Goal: Task Accomplishment & Management: Complete application form

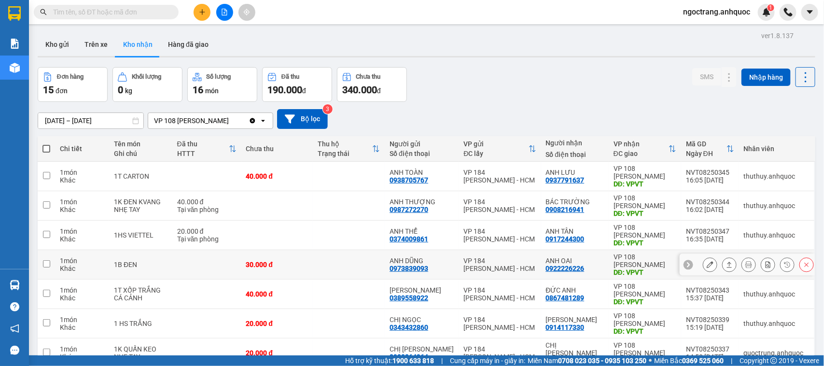
click at [707, 265] on icon at bounding box center [710, 264] width 7 height 7
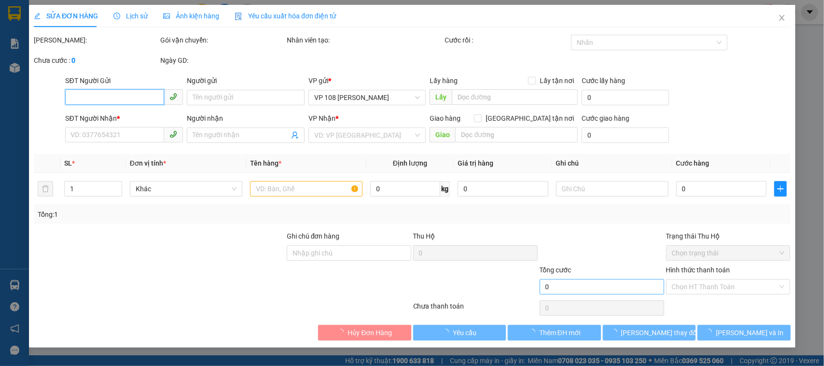
type input "0973839093"
type input "ANH DŨNG"
type input "0922226226"
type input "ANH OAI"
type input "VPVT"
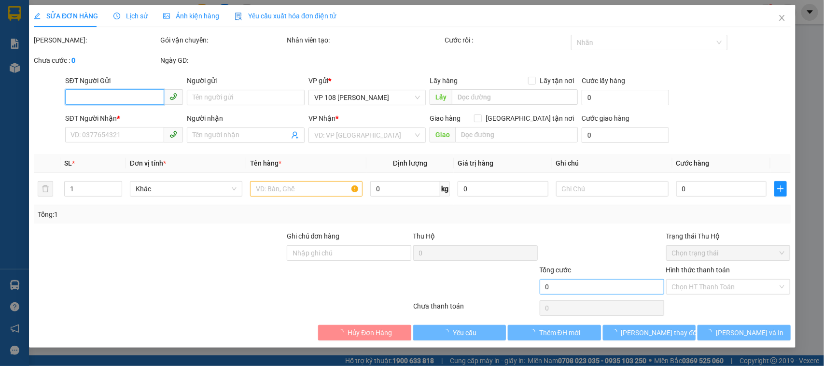
type input "30.000"
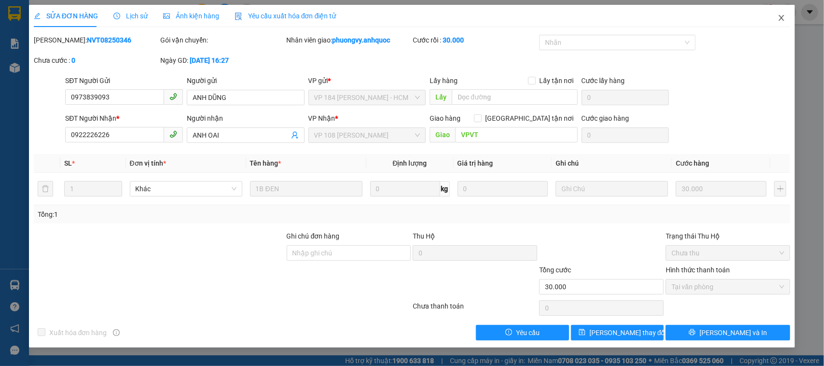
click at [778, 14] on icon "close" at bounding box center [782, 18] width 8 height 8
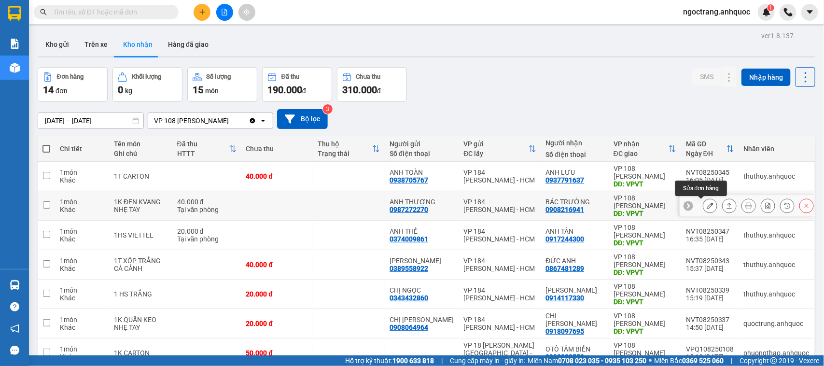
click at [707, 208] on icon at bounding box center [710, 205] width 7 height 7
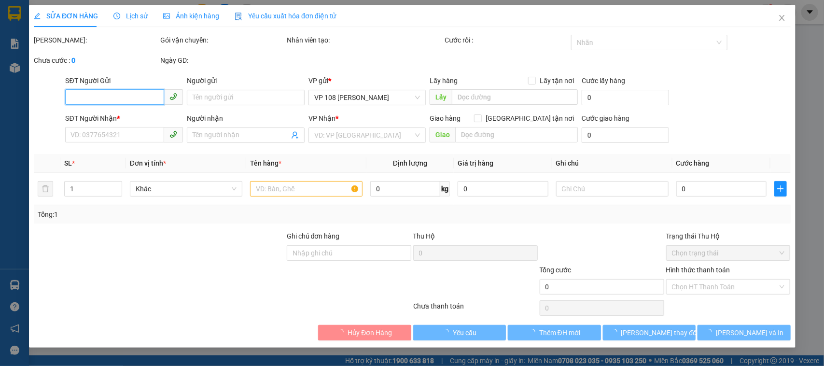
type input "0987272270"
type input "ANH THƯỢNG"
type input "0908216941"
type input "BÁC TRƯỜNG"
type input "VPVT"
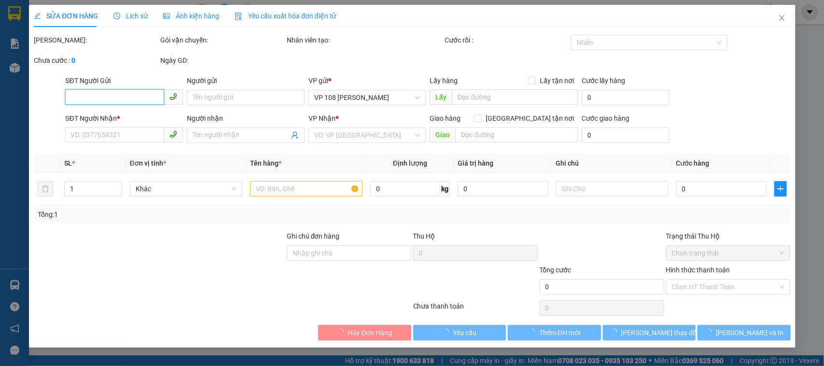
type input "TM 11/8 THỦY"
type input "40.000"
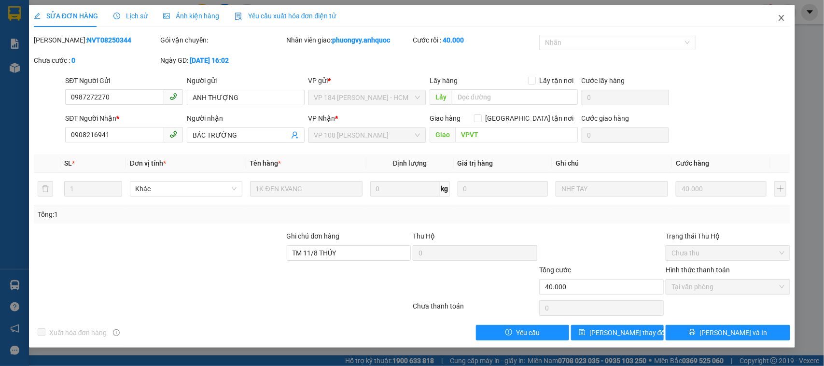
click at [784, 20] on icon "close" at bounding box center [782, 18] width 5 height 6
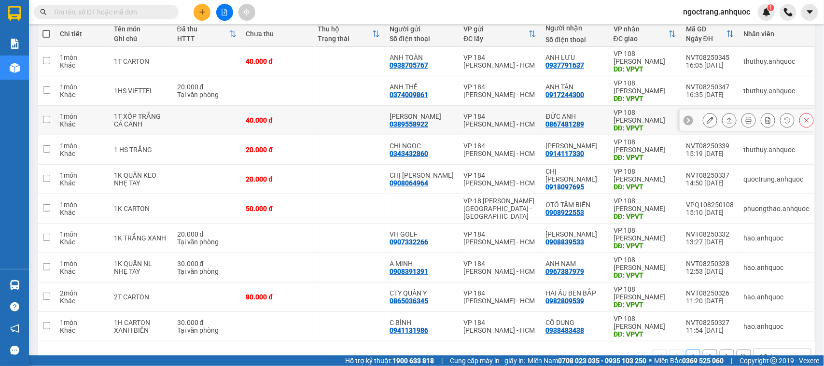
scroll to position [142, 0]
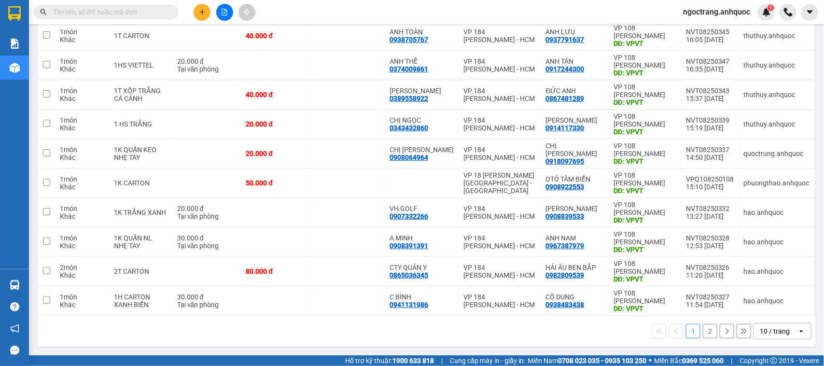
click at [764, 326] on div "10 / trang" at bounding box center [775, 331] width 30 height 10
click at [760, 333] on div "10 / trang" at bounding box center [775, 331] width 30 height 10
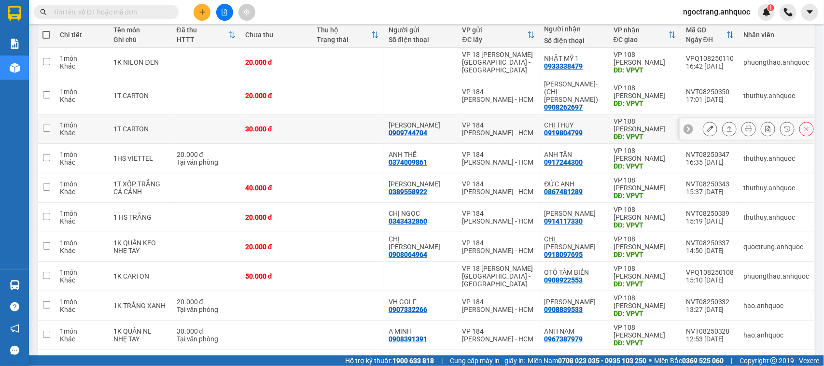
scroll to position [142, 0]
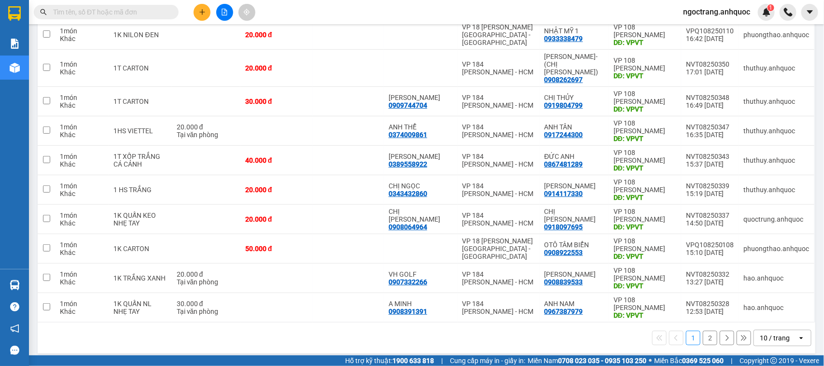
click at [769, 333] on div "10 / trang" at bounding box center [775, 338] width 30 height 10
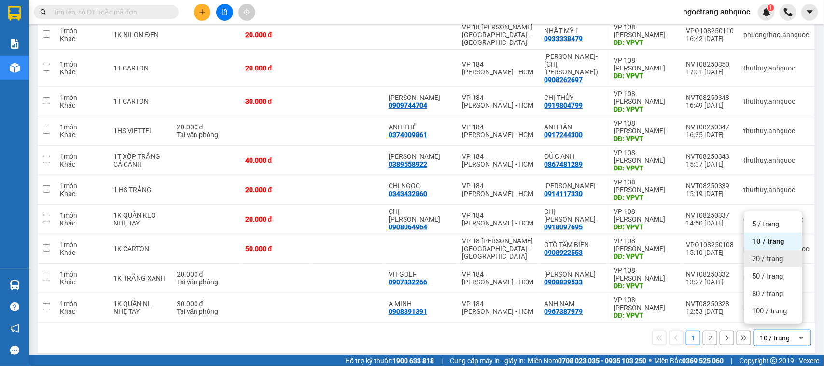
click at [759, 259] on span "20 / trang" at bounding box center [767, 259] width 31 height 10
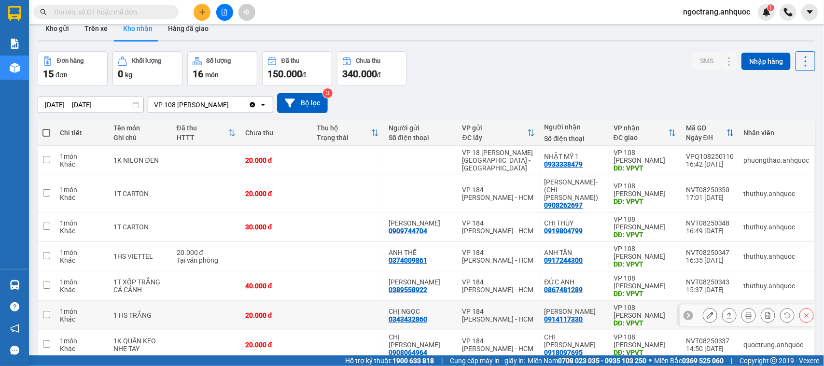
scroll to position [0, 0]
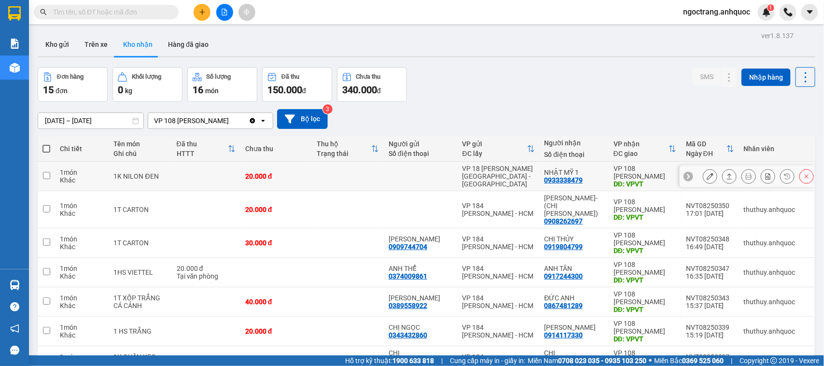
click at [47, 177] on input "checkbox" at bounding box center [46, 175] width 7 height 7
checkbox input "true"
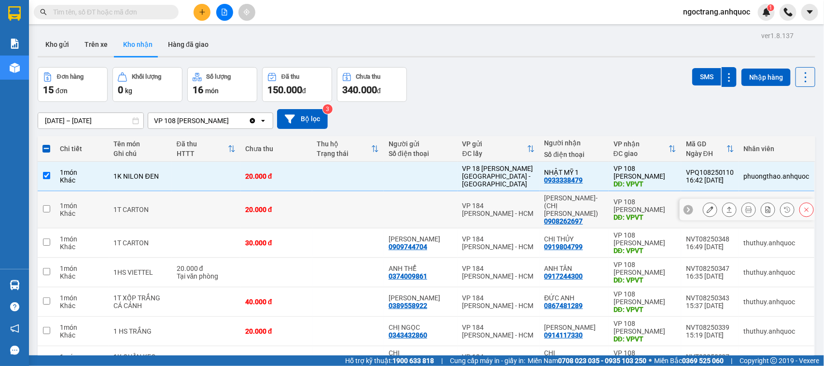
click at [45, 205] on input "checkbox" at bounding box center [46, 208] width 7 height 7
checkbox input "true"
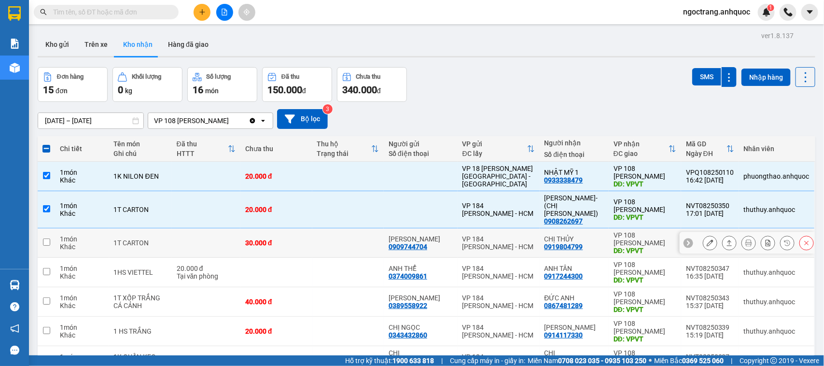
click at [52, 237] on td at bounding box center [46, 242] width 17 height 29
checkbox input "true"
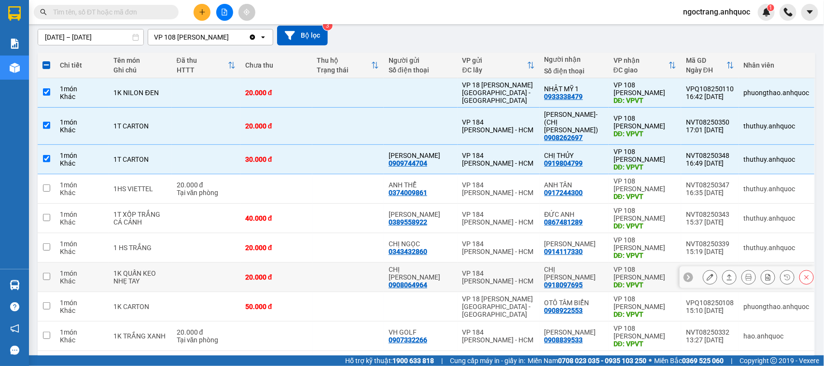
scroll to position [121, 0]
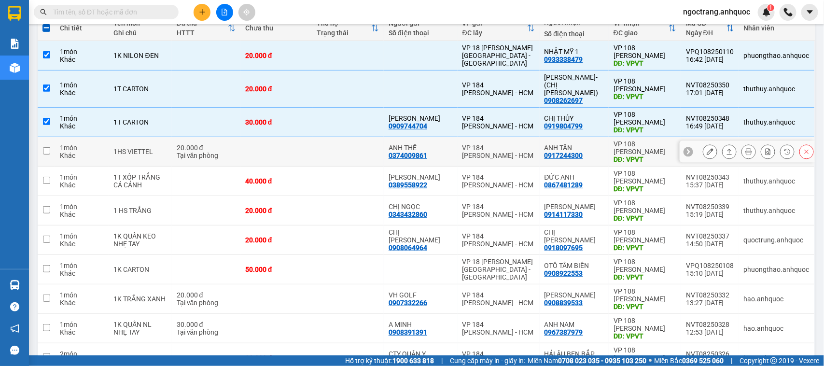
click at [44, 147] on input "checkbox" at bounding box center [46, 150] width 7 height 7
checkbox input "true"
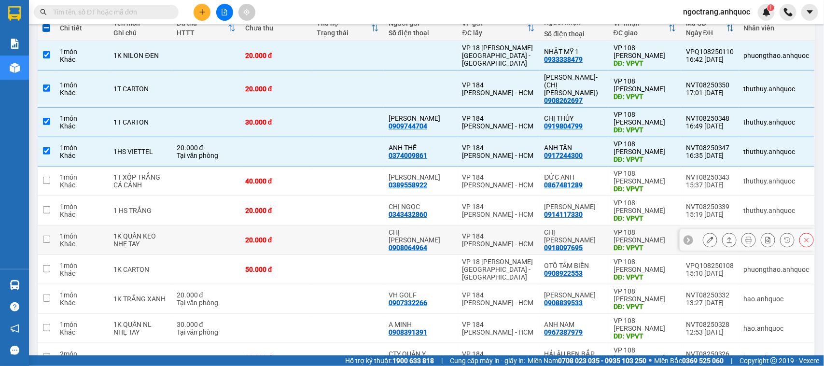
click at [52, 231] on td at bounding box center [46, 240] width 17 height 29
checkbox input "true"
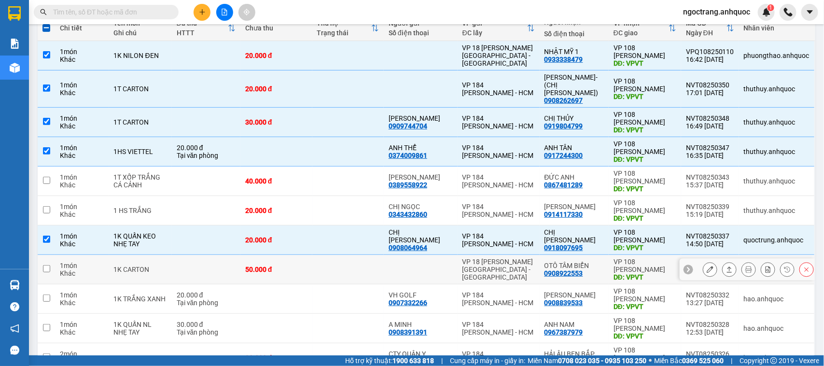
click at [49, 265] on input "checkbox" at bounding box center [46, 268] width 7 height 7
checkbox input "true"
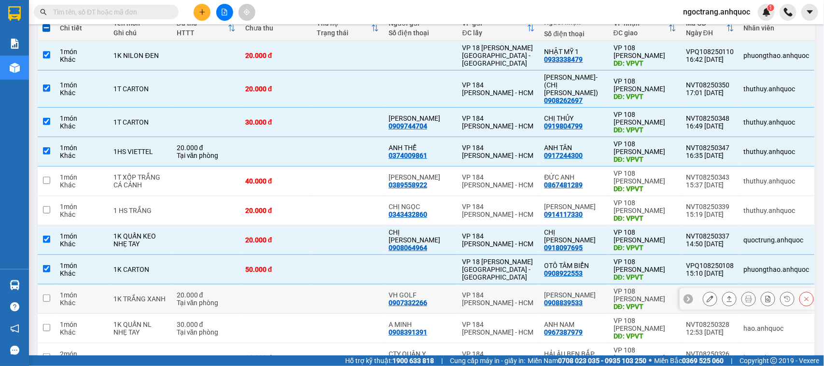
click at [43, 295] on input "checkbox" at bounding box center [46, 298] width 7 height 7
checkbox input "true"
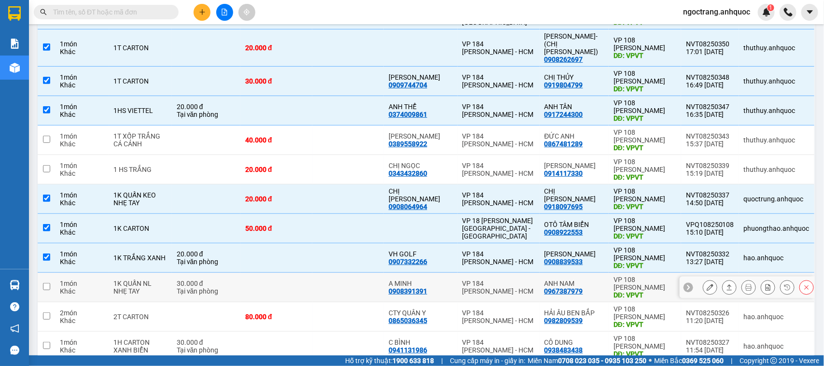
scroll to position [181, 0]
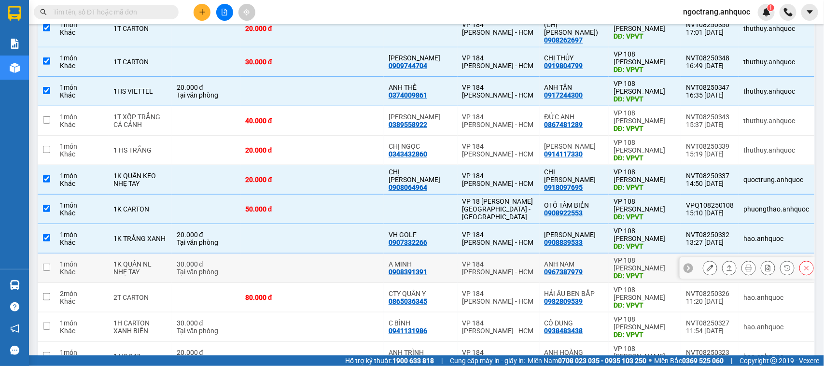
click at [55, 263] on td "1 món Khác" at bounding box center [82, 268] width 54 height 29
checkbox input "true"
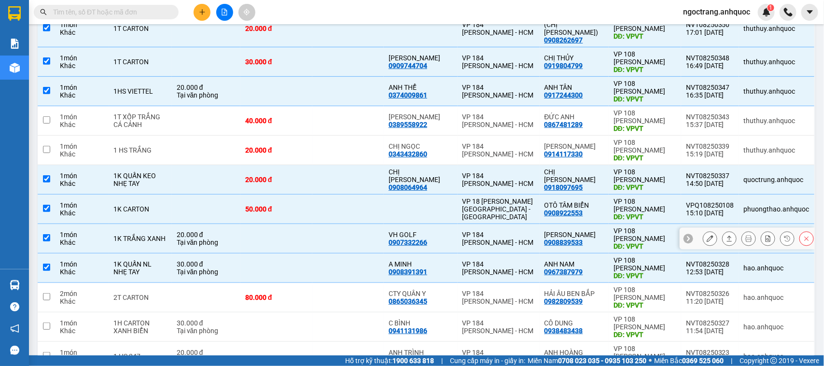
scroll to position [241, 0]
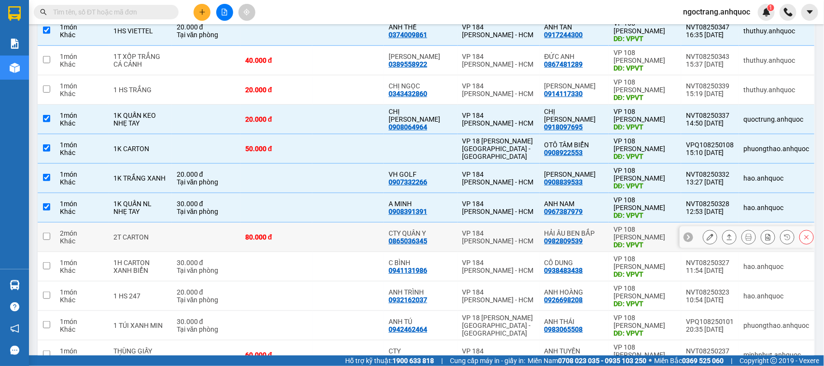
click at [50, 229] on td at bounding box center [46, 237] width 17 height 29
checkbox input "true"
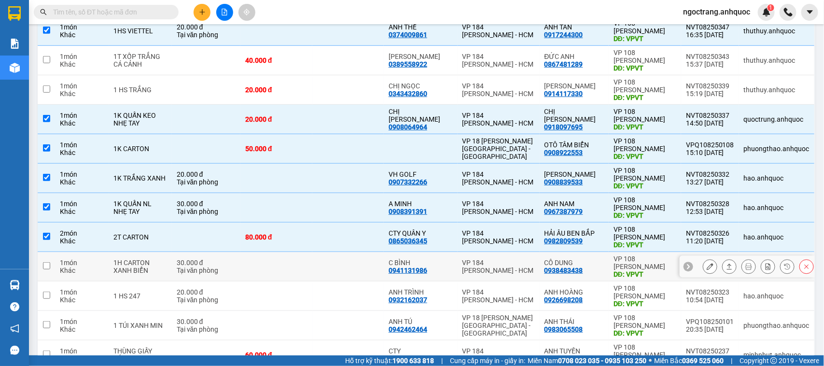
click at [45, 262] on input "checkbox" at bounding box center [46, 265] width 7 height 7
checkbox input "true"
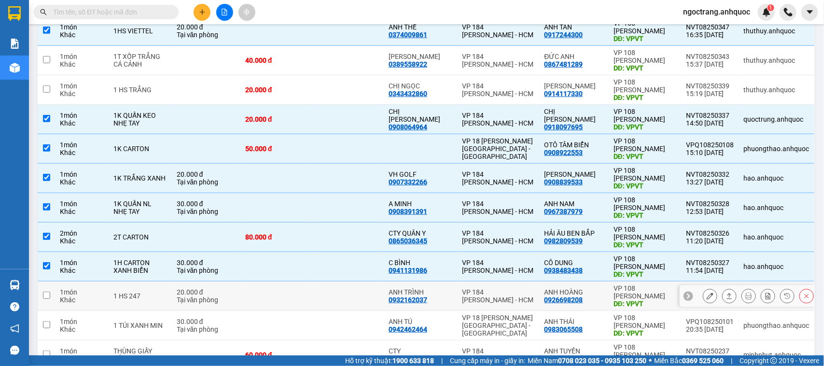
click at [48, 292] on input "checkbox" at bounding box center [46, 295] width 7 height 7
checkbox input "true"
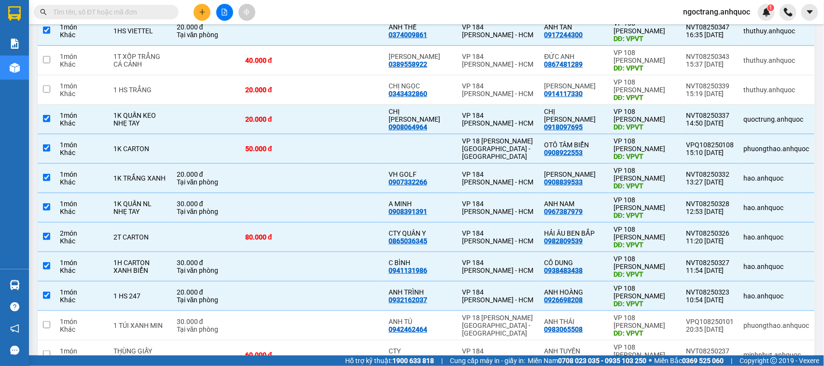
scroll to position [290, 0]
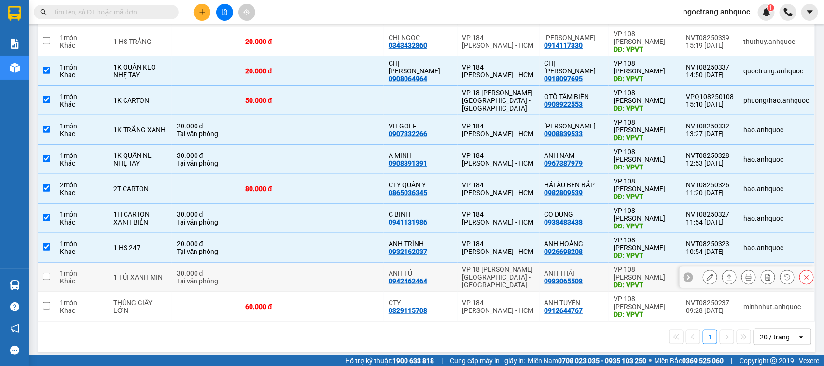
click at [48, 274] on td at bounding box center [46, 277] width 17 height 29
checkbox input "true"
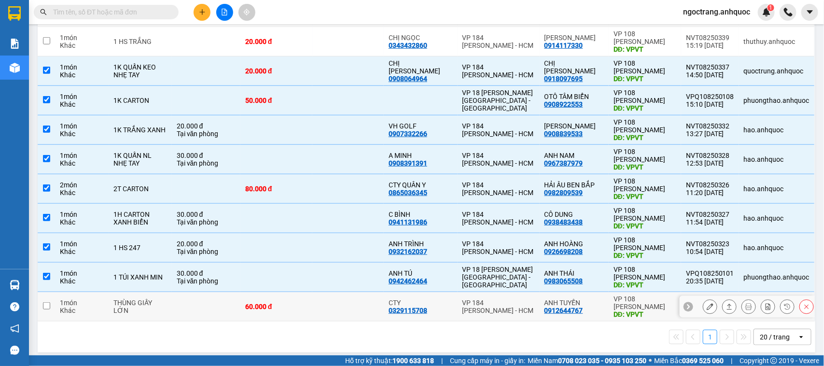
click at [53, 300] on td at bounding box center [46, 306] width 17 height 29
checkbox input "true"
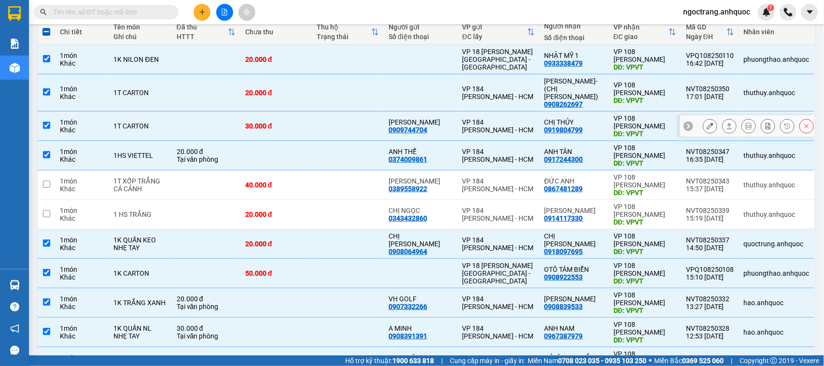
scroll to position [121, 0]
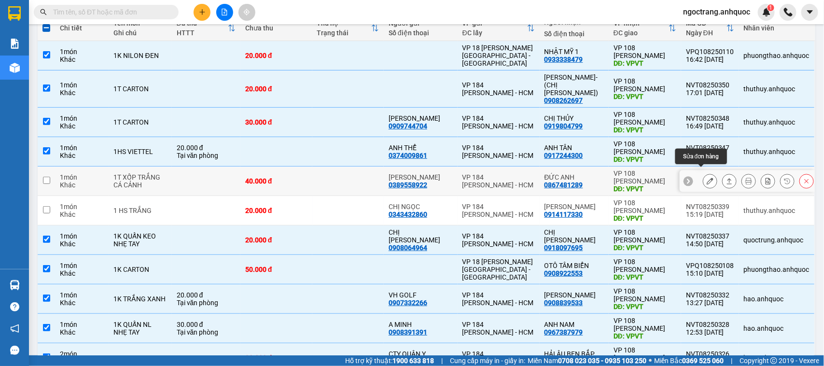
click at [704, 174] on button at bounding box center [711, 181] width 14 height 17
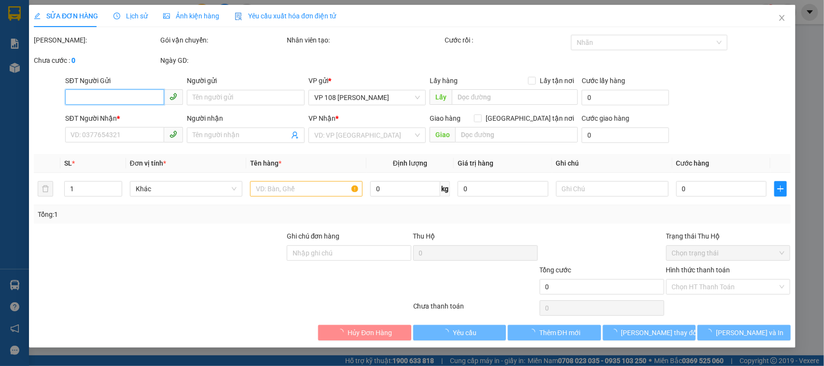
type input "0389558922"
type input "[PERSON_NAME]"
type input "0867481289"
type input "ĐỨC ANH"
type input "VPVT"
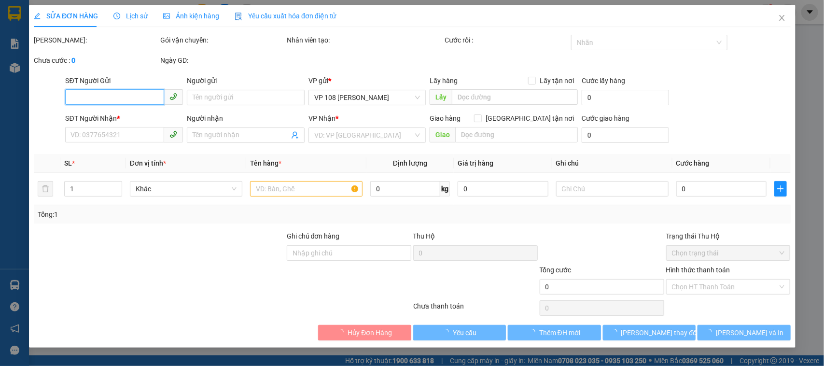
type input "40.000"
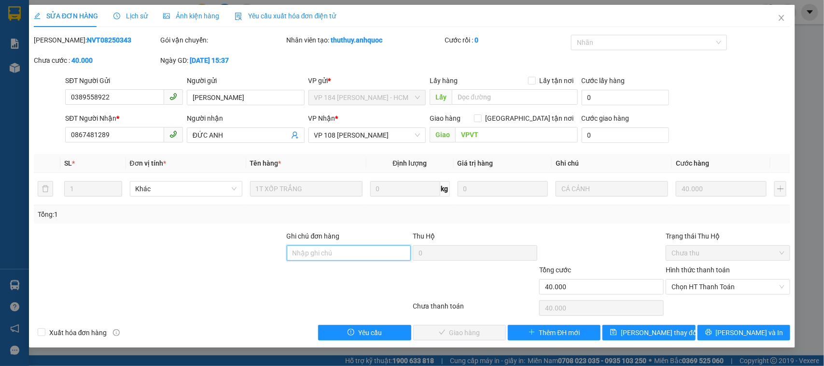
click at [338, 257] on input "Ghi chú đơn hàng" at bounding box center [349, 252] width 125 height 15
click at [697, 284] on span "Chọn HT Thanh Toán" at bounding box center [728, 287] width 113 height 14
type input "CK SCB 11/8"
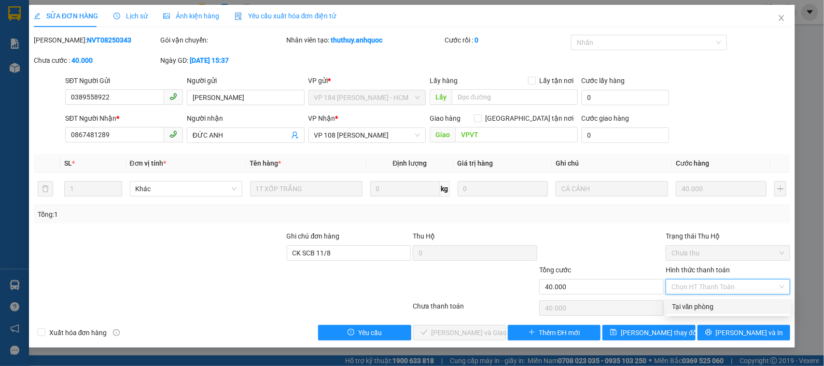
drag, startPoint x: 684, startPoint y: 303, endPoint x: 673, endPoint y: 304, distance: 11.6
click at [684, 304] on div "Tại văn phòng" at bounding box center [728, 306] width 113 height 11
type input "0"
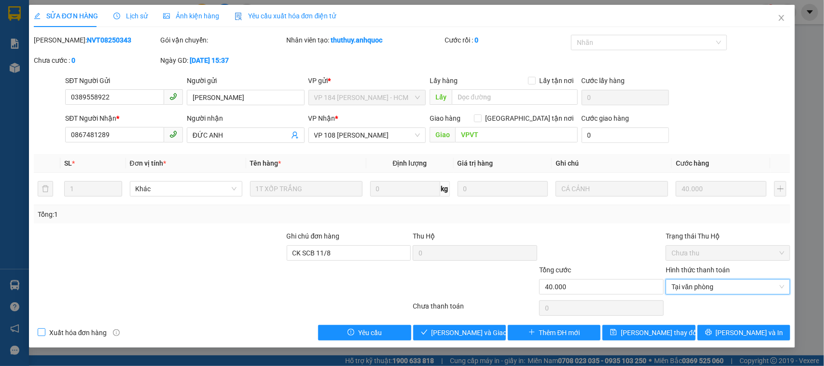
click at [86, 332] on span "Xuất hóa đơn hàng" at bounding box center [78, 332] width 66 height 11
click at [44, 332] on input "Xuất hóa đơn hàng" at bounding box center [41, 331] width 7 height 7
checkbox input "true"
click at [445, 334] on span "Lưu và Giao hàng" at bounding box center [478, 332] width 93 height 11
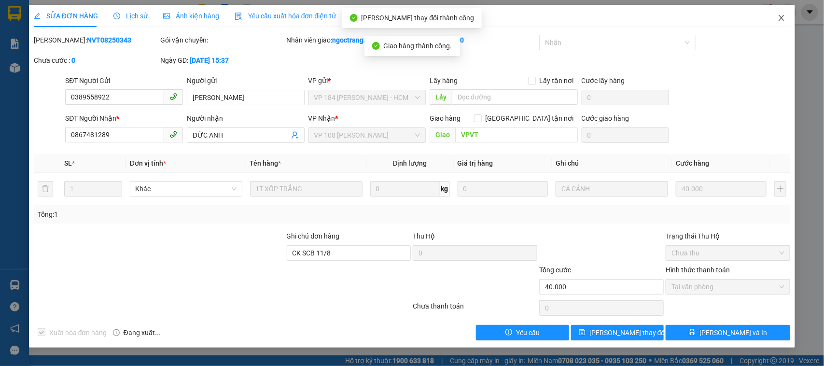
click at [778, 18] on icon "close" at bounding box center [782, 18] width 8 height 8
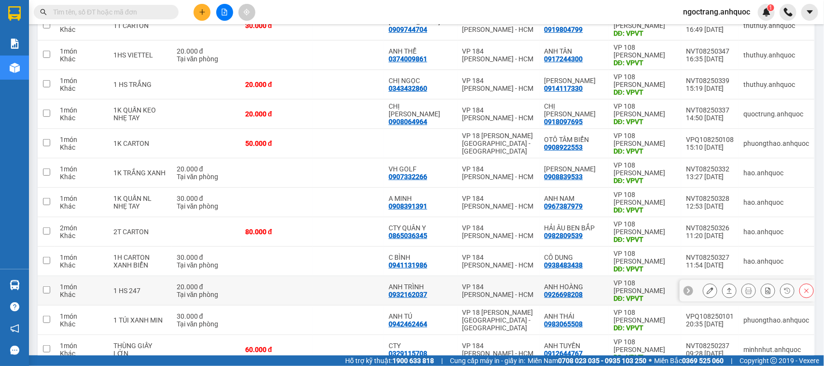
scroll to position [199, 0]
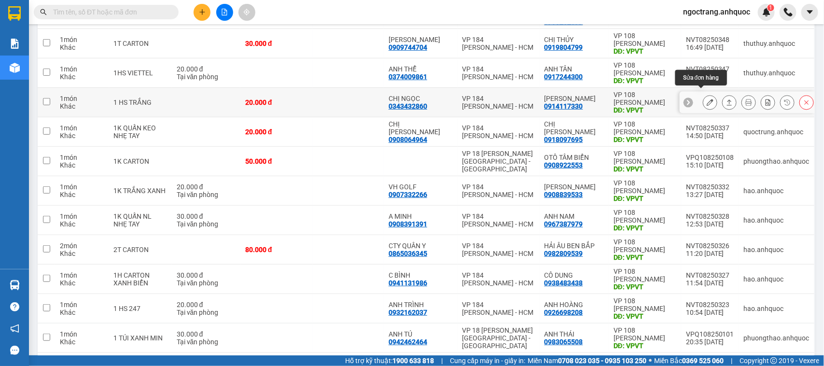
click at [707, 99] on icon at bounding box center [710, 102] width 7 height 7
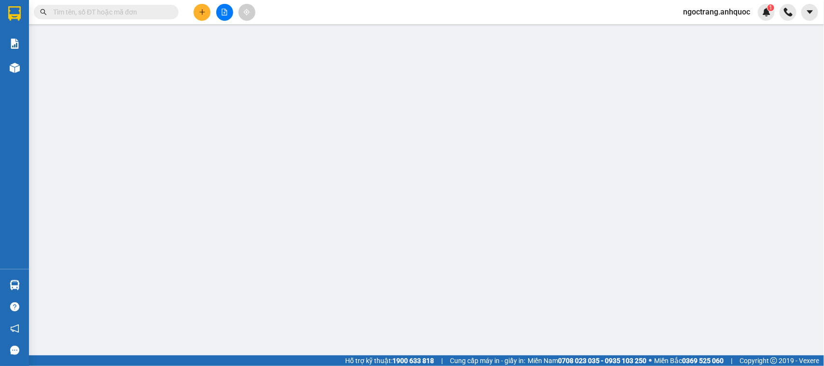
type input "0343432860"
type input "CHỊ NGỌC"
type input "0914117330"
type input "[PERSON_NAME]"
type input "VPVT"
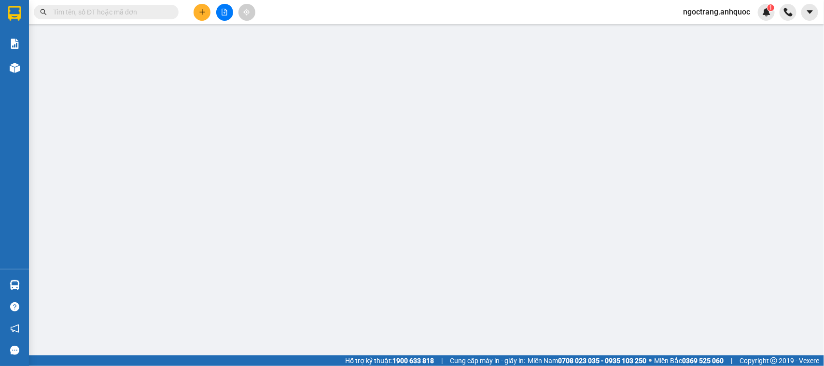
type input "20.000"
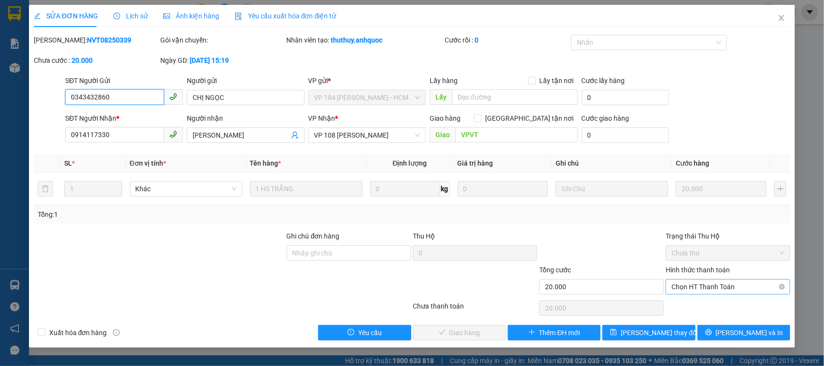
click at [693, 284] on span "Chọn HT Thanh Toán" at bounding box center [728, 287] width 113 height 14
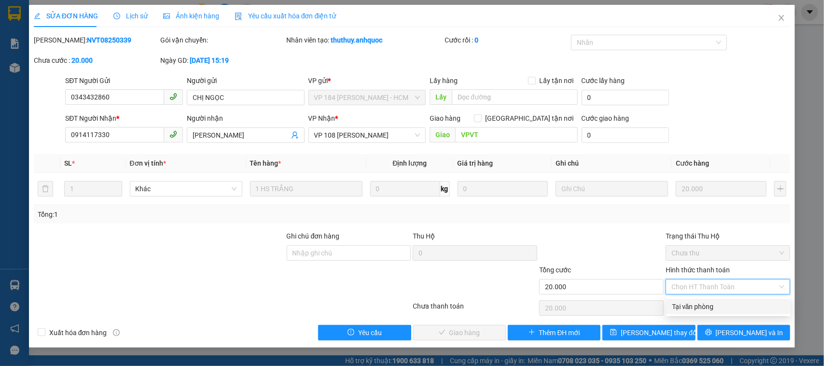
click at [679, 300] on div "Tại văn phòng" at bounding box center [729, 306] width 125 height 15
type input "0"
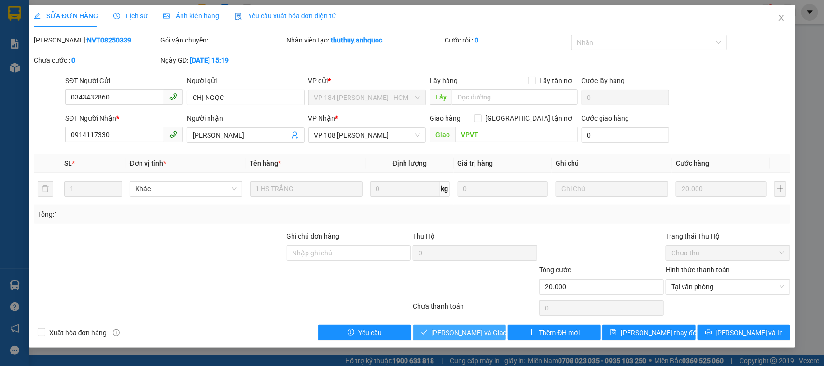
click at [459, 334] on span "Lưu và Giao hàng" at bounding box center [478, 332] width 93 height 11
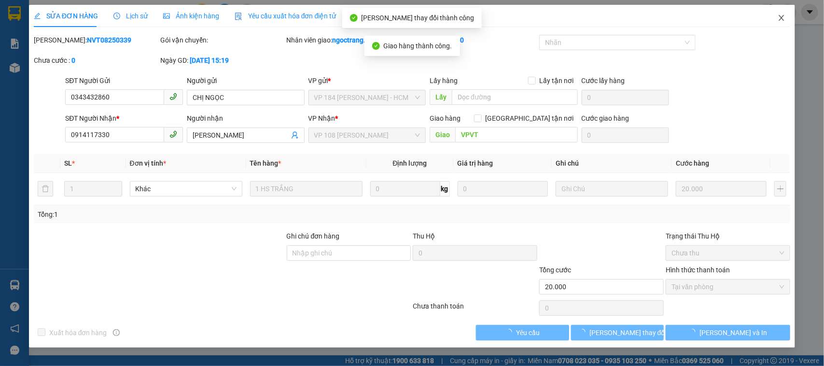
click at [778, 15] on icon "close" at bounding box center [782, 18] width 8 height 8
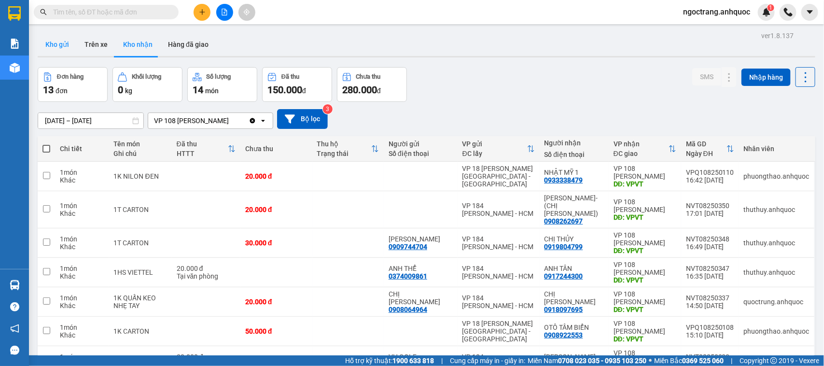
click at [61, 46] on button "Kho gửi" at bounding box center [57, 44] width 39 height 23
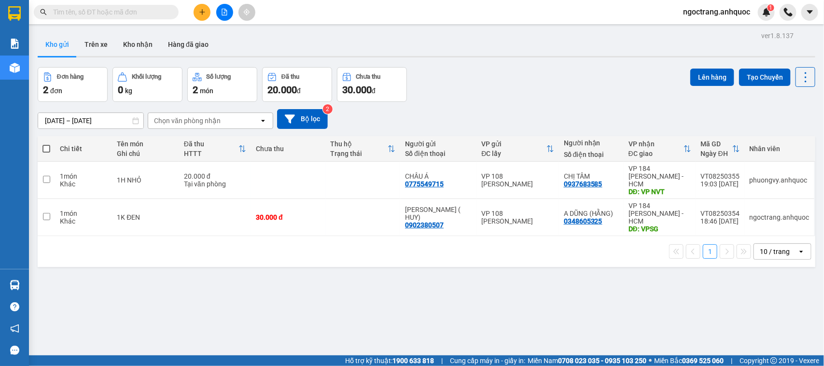
click at [44, 146] on span at bounding box center [47, 149] width 8 height 8
click at [46, 144] on input "checkbox" at bounding box center [46, 144] width 0 height 0
checkbox input "true"
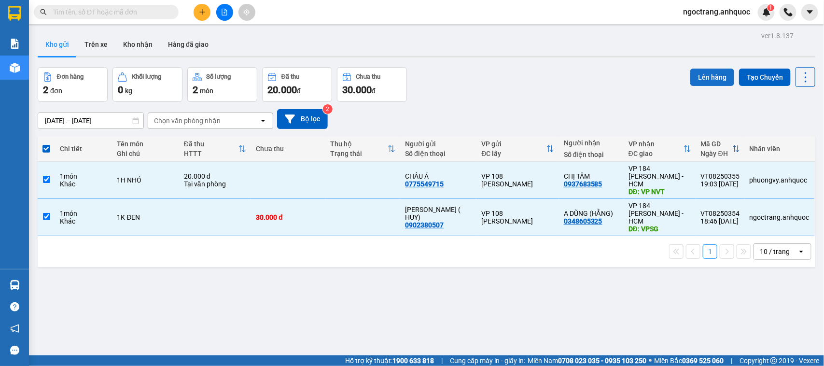
click at [703, 75] on button "Lên hàng" at bounding box center [713, 77] width 44 height 17
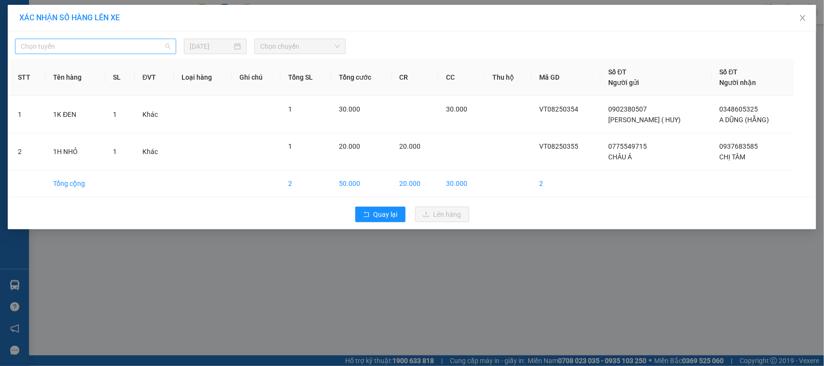
click at [89, 45] on span "Chọn tuyến" at bounding box center [96, 46] width 150 height 14
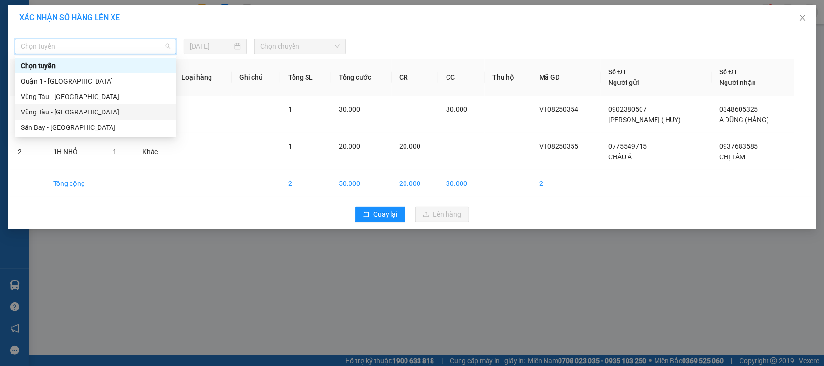
click at [77, 109] on div "Vũng Tàu - Sân Bay" at bounding box center [96, 112] width 150 height 11
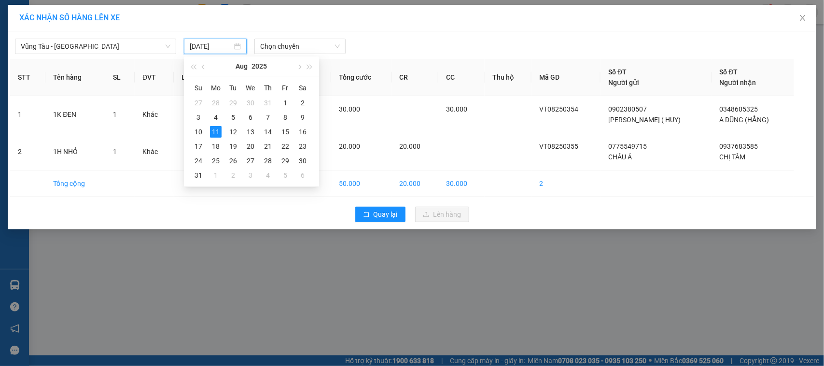
click at [215, 46] on input "11/08/2025" at bounding box center [211, 46] width 43 height 11
click at [228, 132] on div "12" at bounding box center [233, 132] width 12 height 12
type input "12/08/2025"
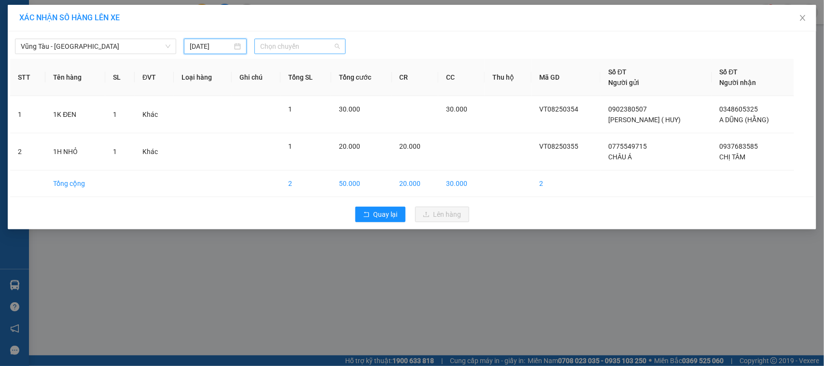
click at [300, 45] on span "Chọn chuyến" at bounding box center [299, 46] width 79 height 14
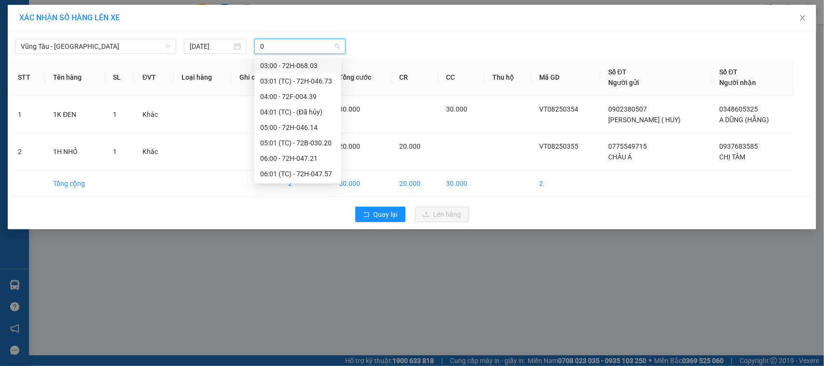
type input "05"
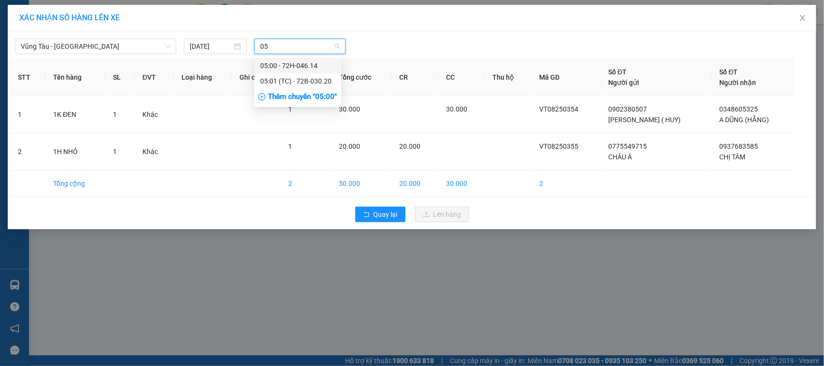
click at [297, 64] on div "05:00 - 72H-046.14" at bounding box center [297, 65] width 75 height 11
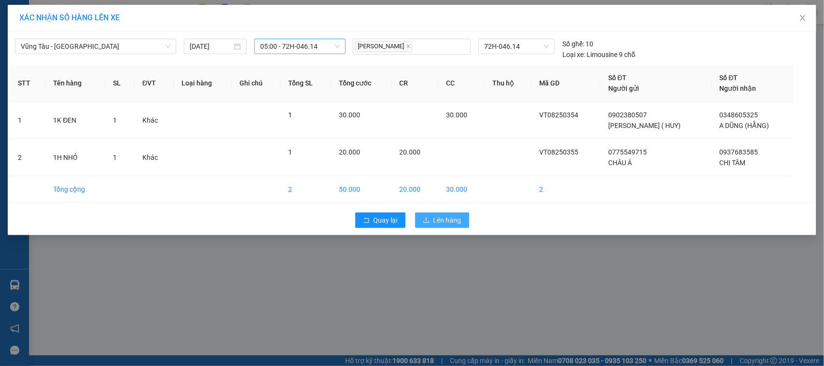
click at [450, 222] on span "Lên hàng" at bounding box center [448, 220] width 28 height 11
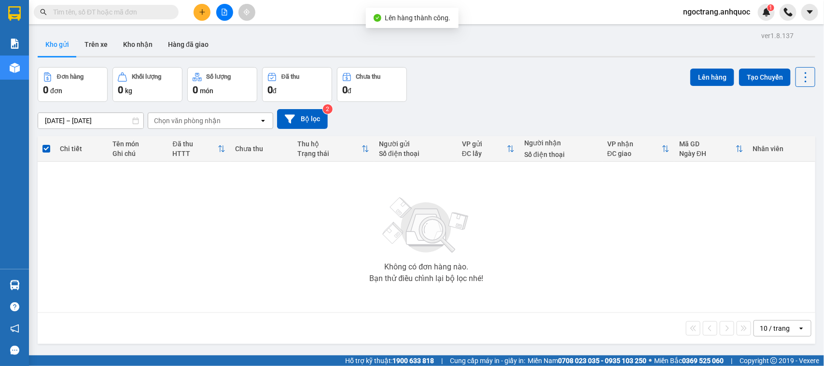
click at [220, 8] on button at bounding box center [224, 12] width 17 height 17
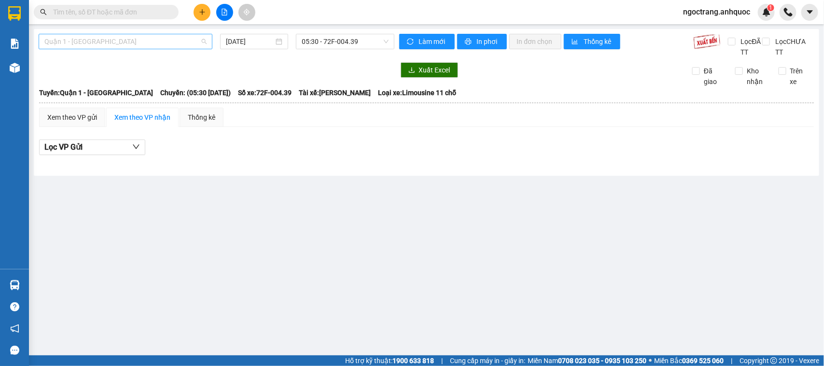
click at [129, 44] on span "Quận 1 - Vũng Tàu" at bounding box center [125, 41] width 162 height 14
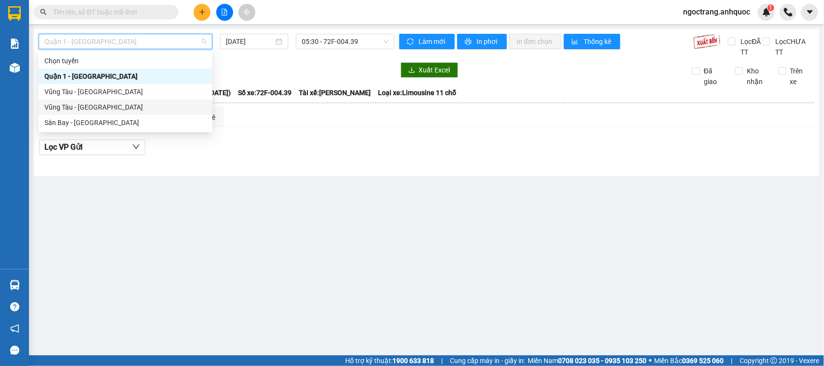
click at [83, 107] on div "Vũng Tàu - Sân Bay" at bounding box center [125, 107] width 162 height 11
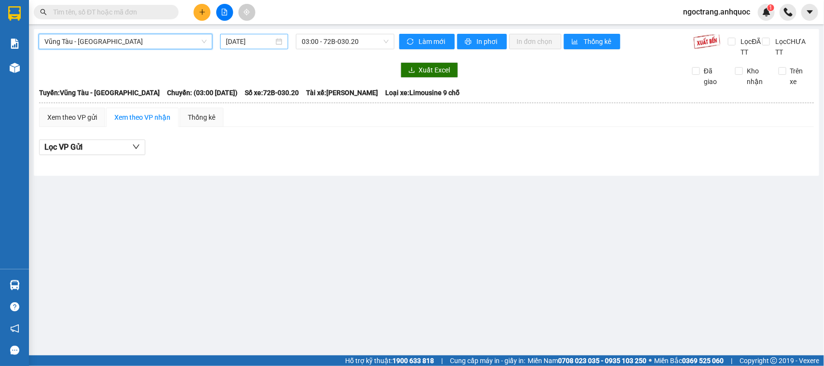
click at [256, 43] on input "11/08/2025" at bounding box center [250, 41] width 48 height 11
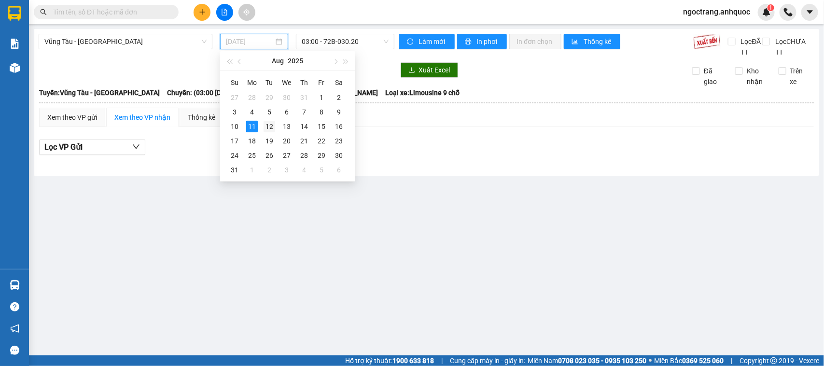
click at [270, 126] on div "12" at bounding box center [270, 127] width 12 height 12
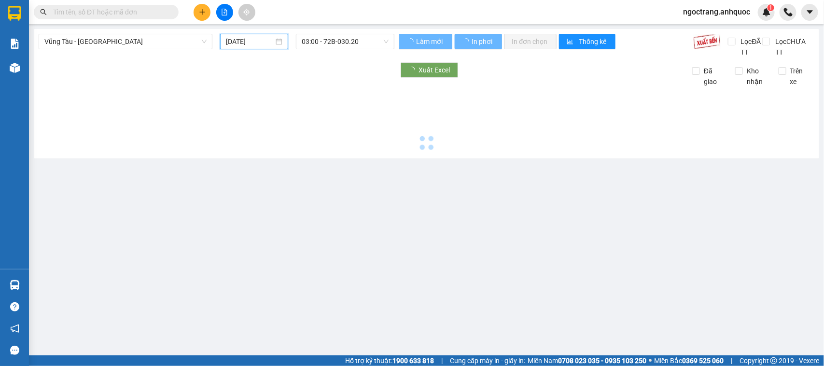
type input "12/08/2025"
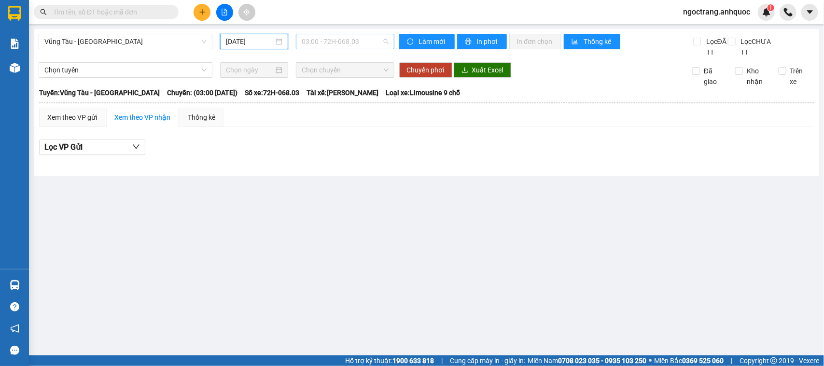
click at [343, 45] on span "03:00 - 72H-068.03" at bounding box center [345, 41] width 86 height 14
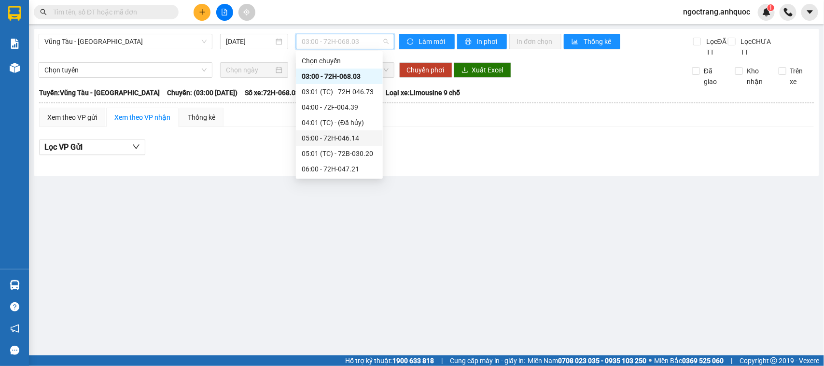
click at [317, 136] on div "05:00 - 72H-046.14" at bounding box center [339, 138] width 75 height 11
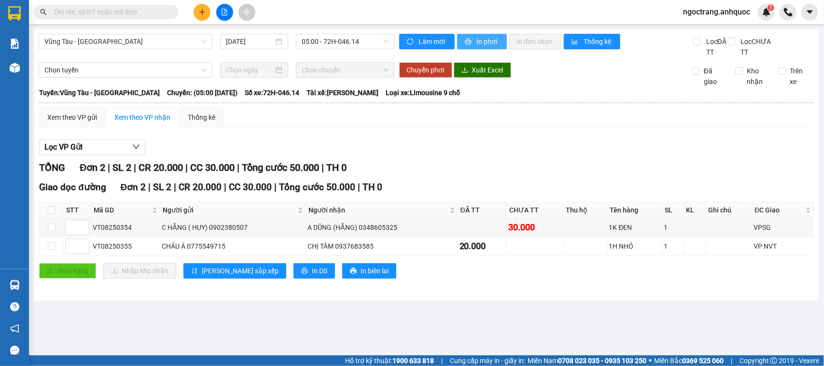
click at [473, 44] on button "In phơi" at bounding box center [482, 41] width 50 height 15
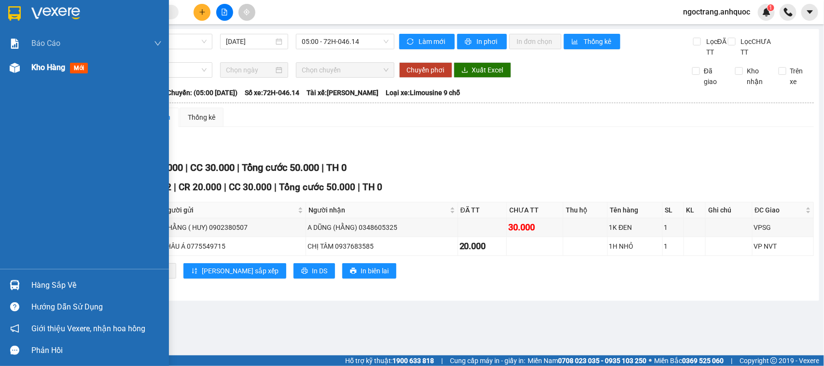
click at [15, 68] on img at bounding box center [15, 68] width 10 height 10
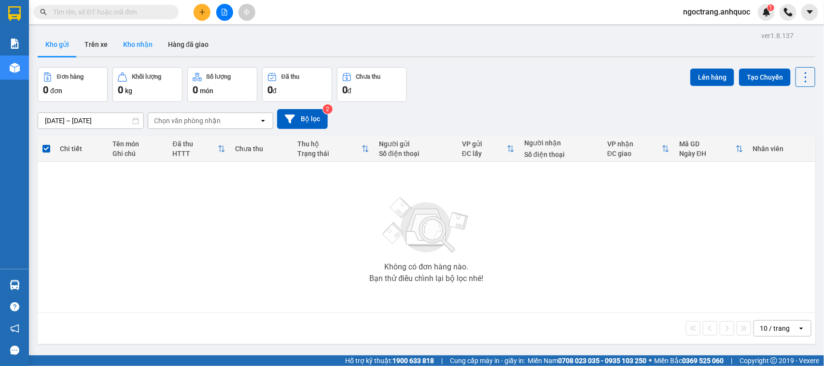
click at [134, 49] on button "Kho nhận" at bounding box center [137, 44] width 45 height 23
click at [134, 44] on button "Kho nhận" at bounding box center [137, 44] width 45 height 23
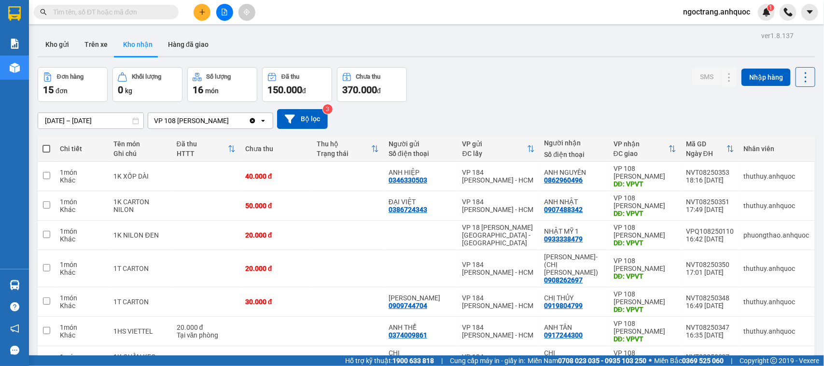
click at [179, 46] on button "Hàng đã giao" at bounding box center [188, 44] width 56 height 23
click at [175, 46] on button "Hàng đã giao" at bounding box center [188, 44] width 56 height 23
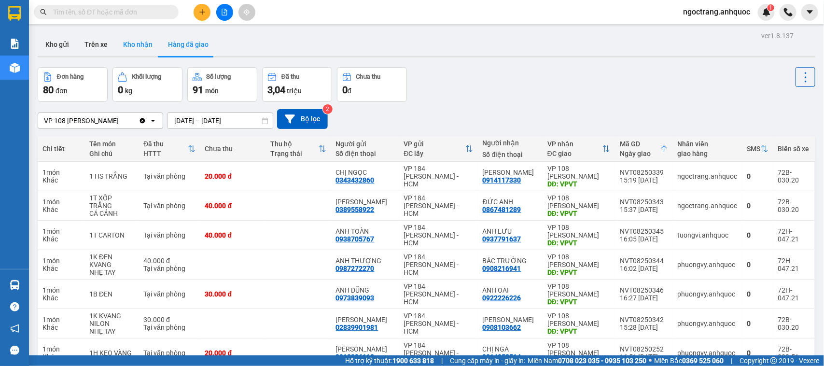
click at [135, 47] on button "Kho nhận" at bounding box center [137, 44] width 45 height 23
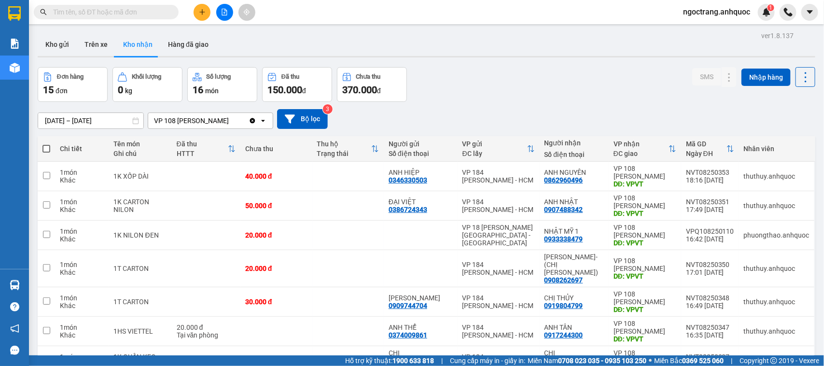
click at [143, 51] on button "Kho nhận" at bounding box center [137, 44] width 45 height 23
click at [740, 15] on span "ngoctrang.anhquoc" at bounding box center [717, 12] width 83 height 12
click at [725, 31] on span "Đăng xuất" at bounding box center [721, 30] width 63 height 11
